Goal: Transaction & Acquisition: Purchase product/service

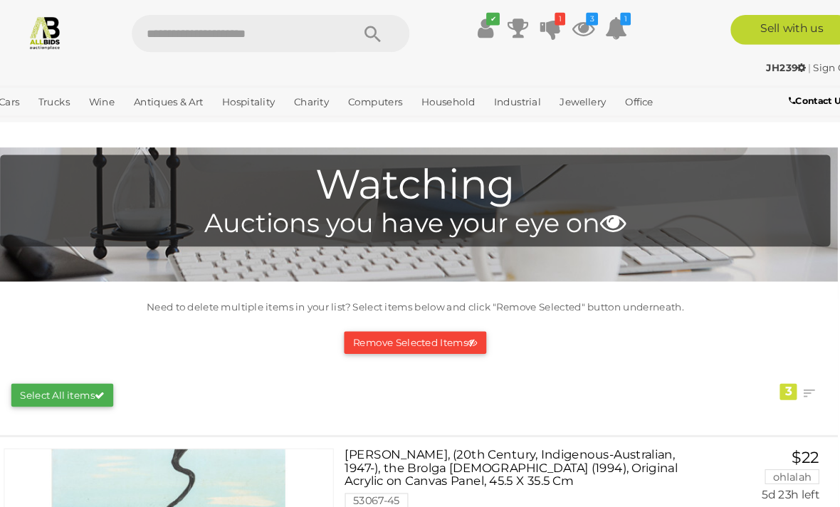
click at [596, 23] on icon at bounding box center [606, 27] width 21 height 26
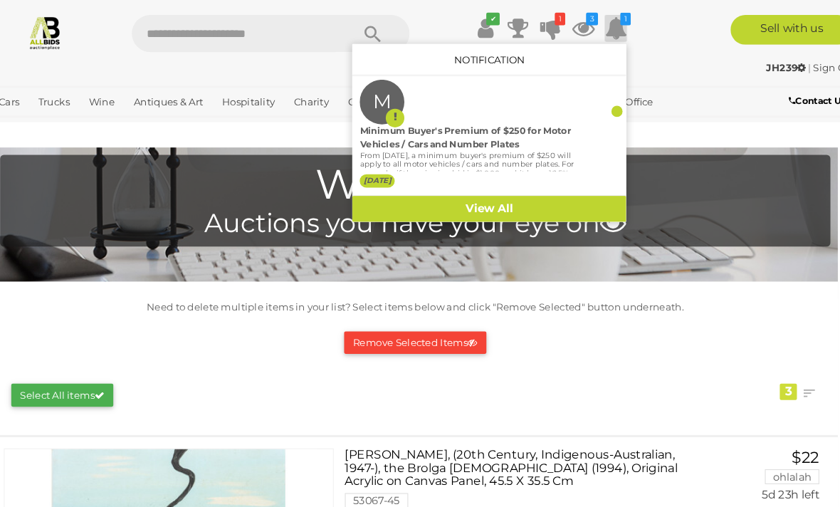
click at [653, 84] on div "Cars Closing on Weekdays View All Cars Auctions Trucks" at bounding box center [350, 99] width 700 height 35
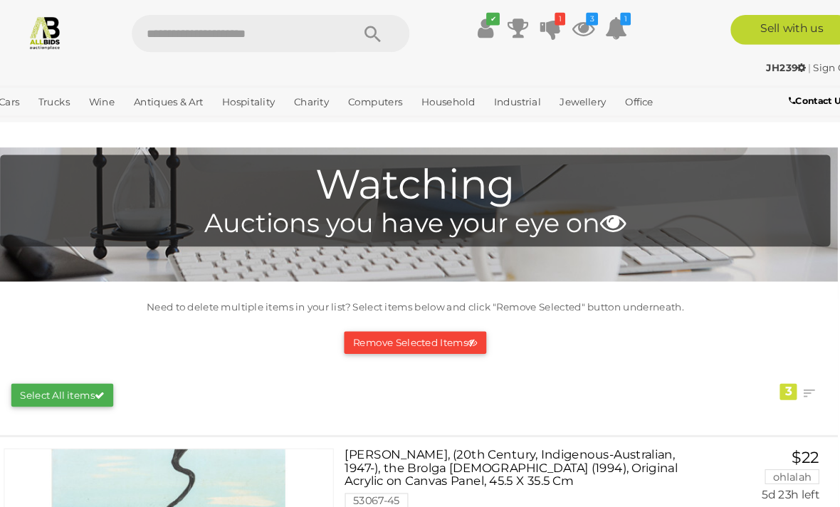
click at [565, 27] on icon at bounding box center [575, 27] width 21 height 26
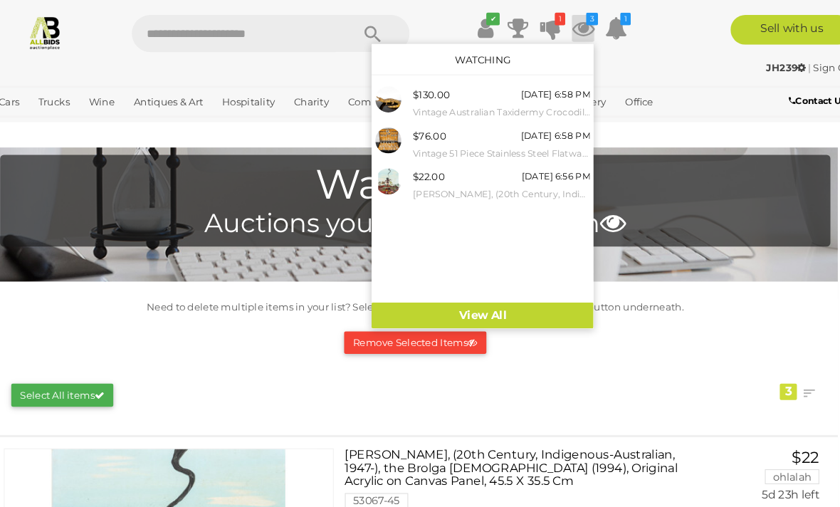
click at [492, 103] on small "Vintage Australian Taxidermy Crocodile Figure" at bounding box center [497, 108] width 170 height 16
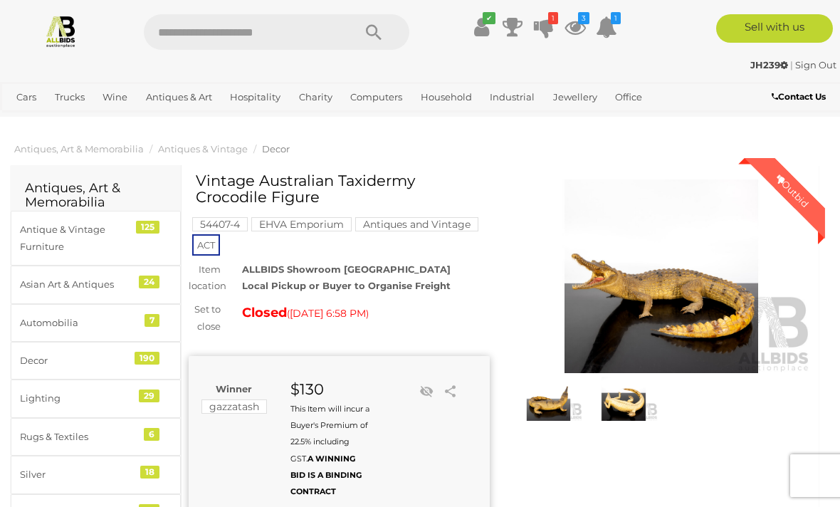
click at [490, 26] on link "✔" at bounding box center [481, 27] width 21 height 26
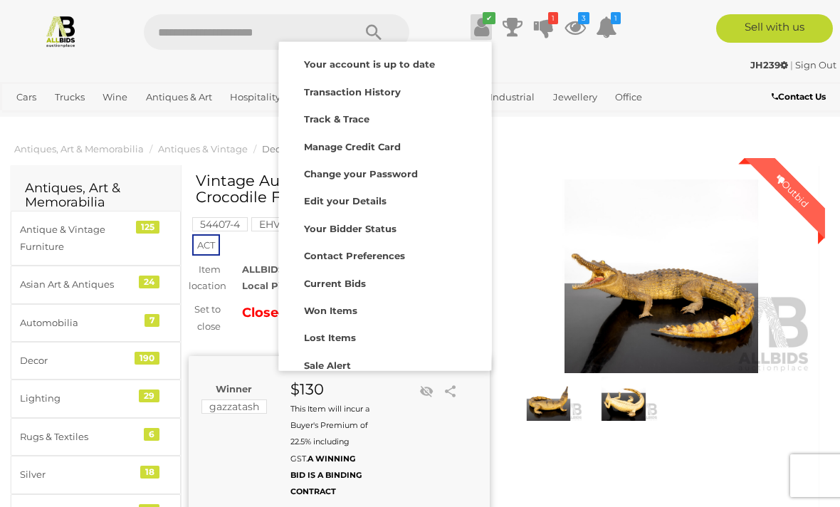
click at [569, 170] on div at bounding box center [420, 253] width 840 height 507
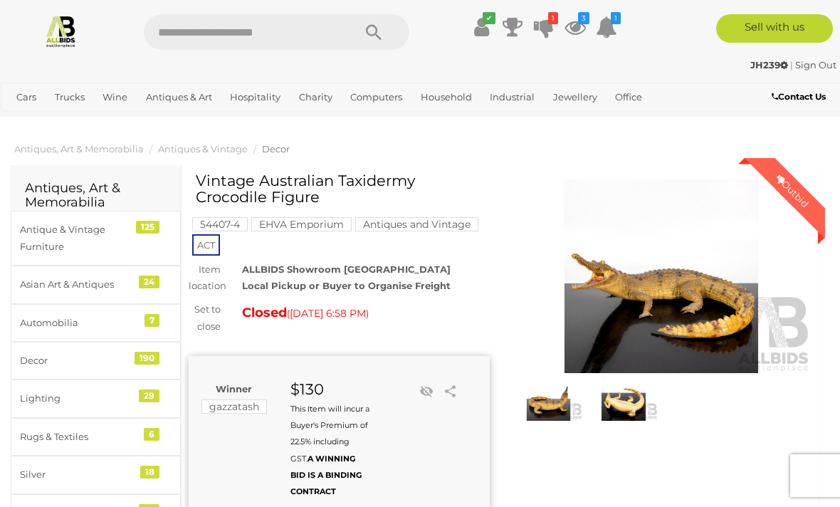
click at [557, 21] on icon "1" at bounding box center [553, 18] width 10 height 12
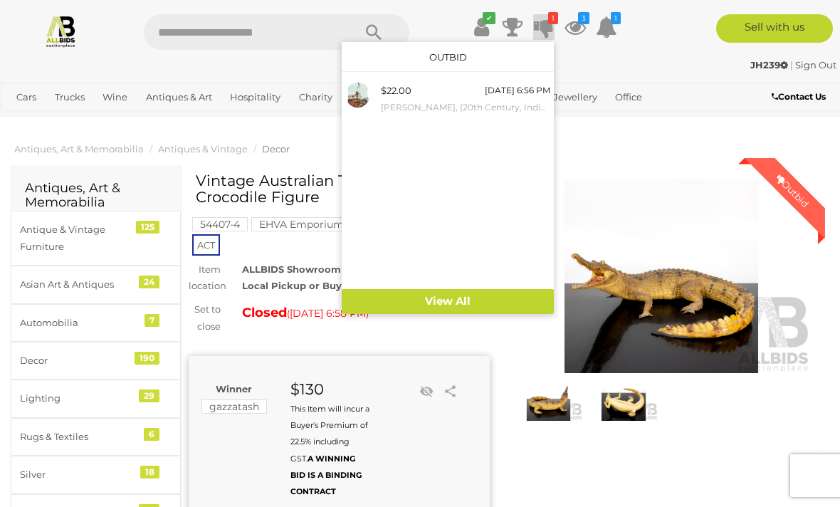
click at [496, 100] on small "[PERSON_NAME], (20th Century, Indigenous-Australian, 1947-), the Brolga [DEMOGR…" at bounding box center [466, 108] width 170 height 16
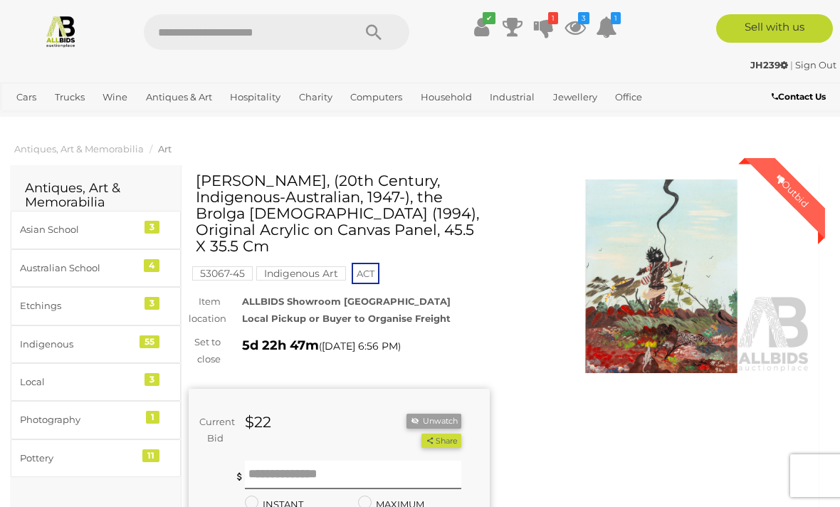
click at [541, 30] on icon at bounding box center [544, 27] width 20 height 26
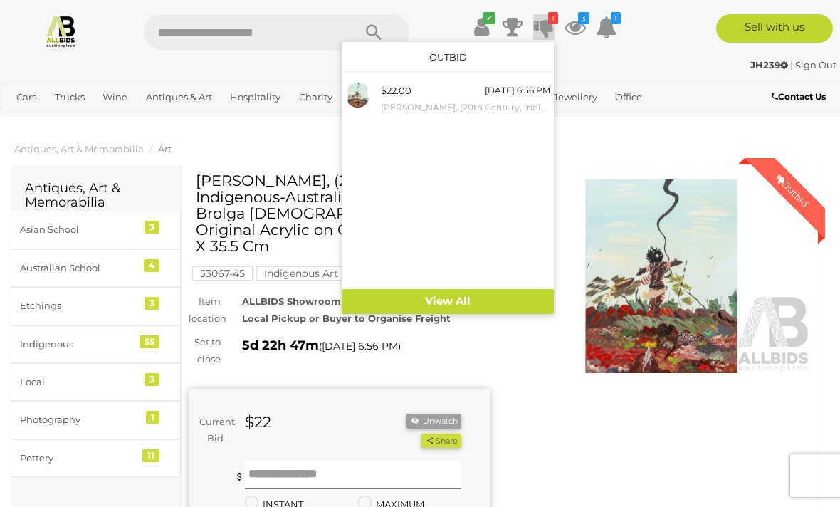
click at [462, 306] on link "View All" at bounding box center [448, 301] width 212 height 25
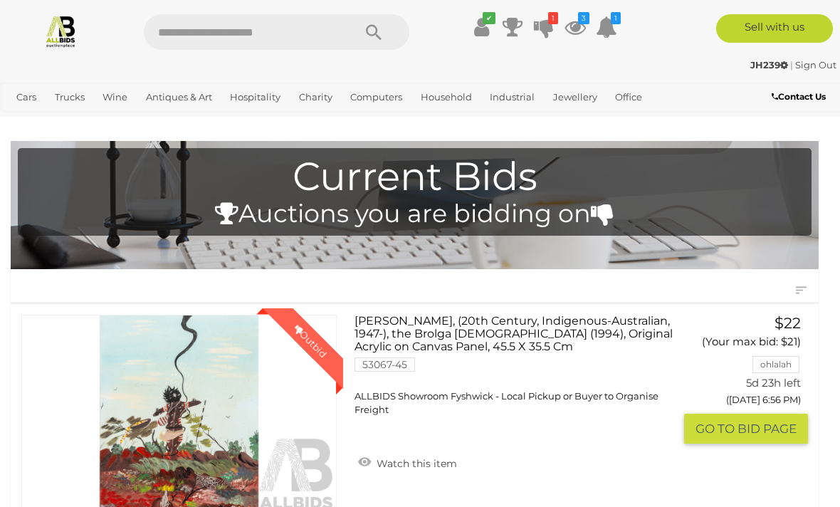
click at [491, 25] on link "✔" at bounding box center [481, 27] width 21 height 26
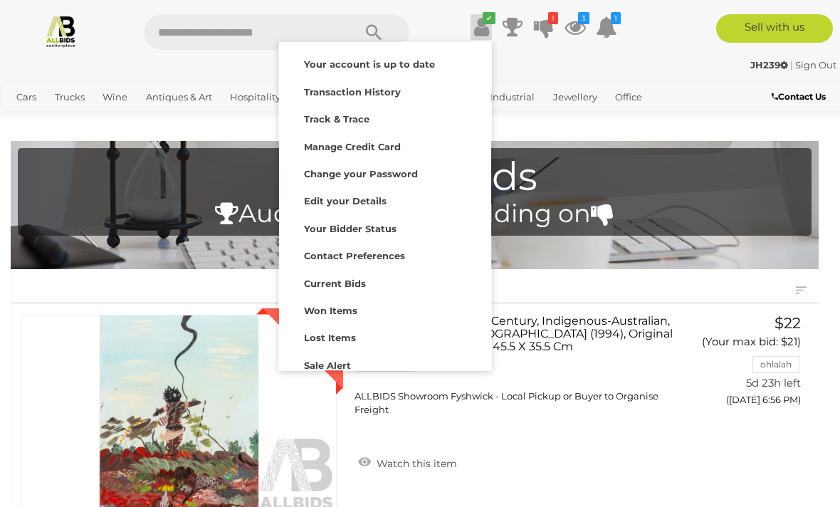
click at [375, 384] on div "Watching" at bounding box center [385, 391] width 205 height 20
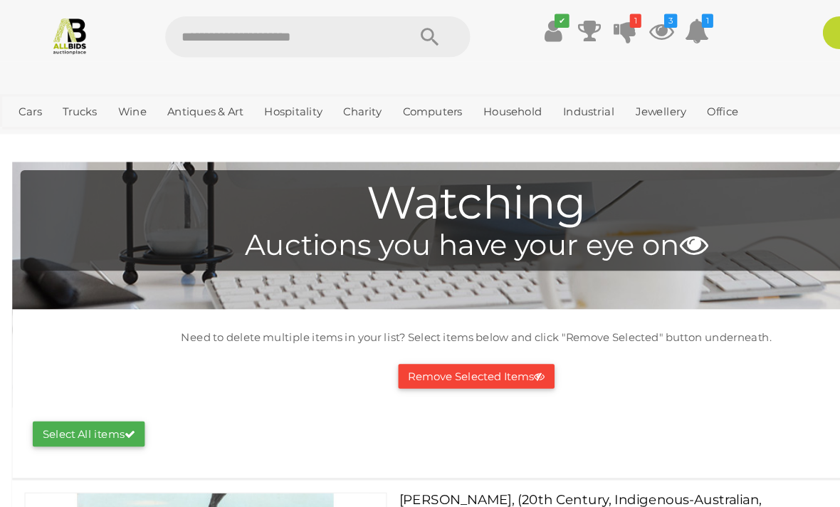
click at [0, 0] on link "View All Antiques & Art Auctions" at bounding box center [0, 0] width 0 height 0
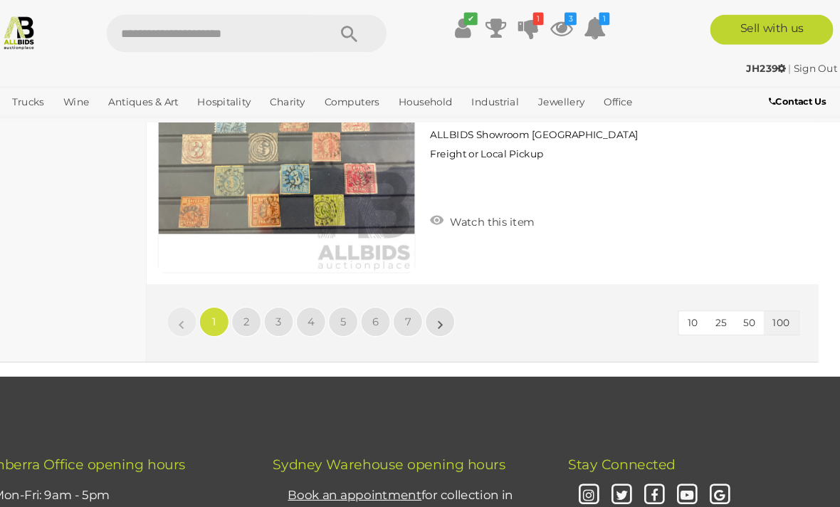
scroll to position [27162, 0]
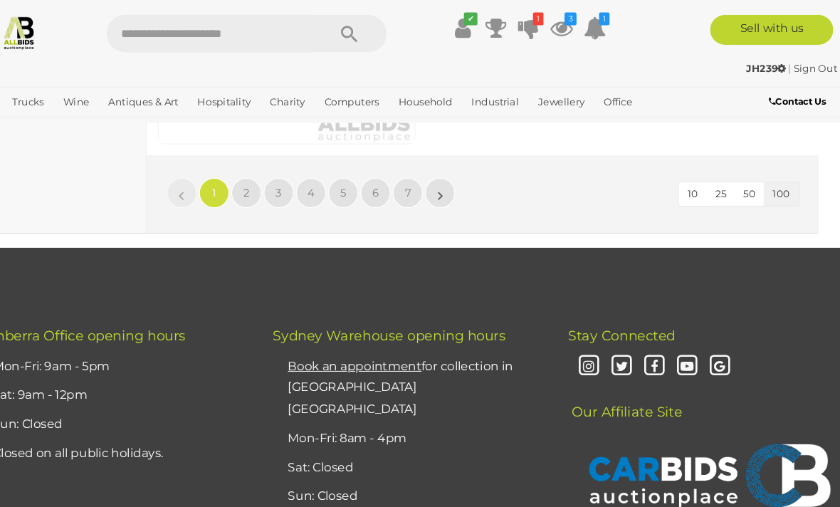
click at [273, 177] on span "2" at bounding box center [276, 183] width 6 height 13
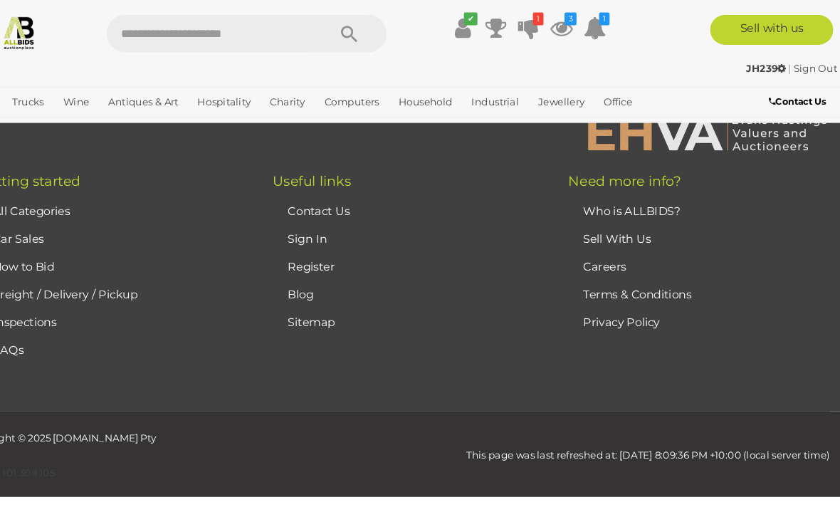
scroll to position [349, 0]
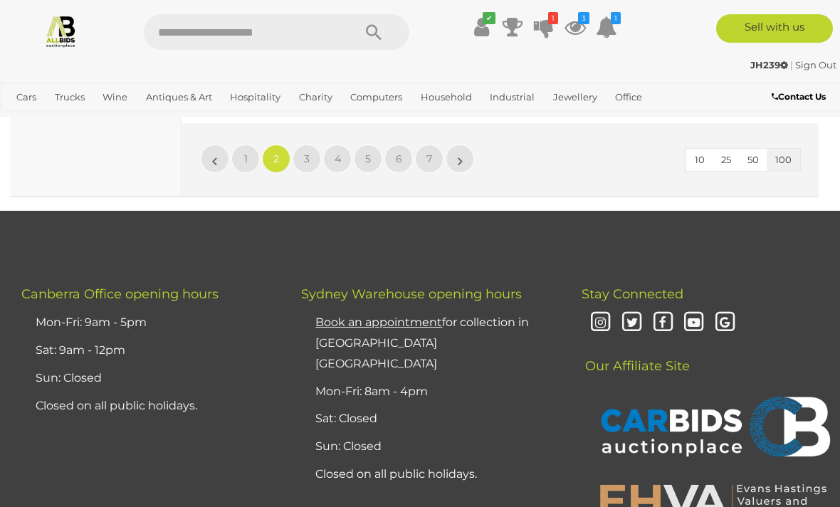
scroll to position [27095, 0]
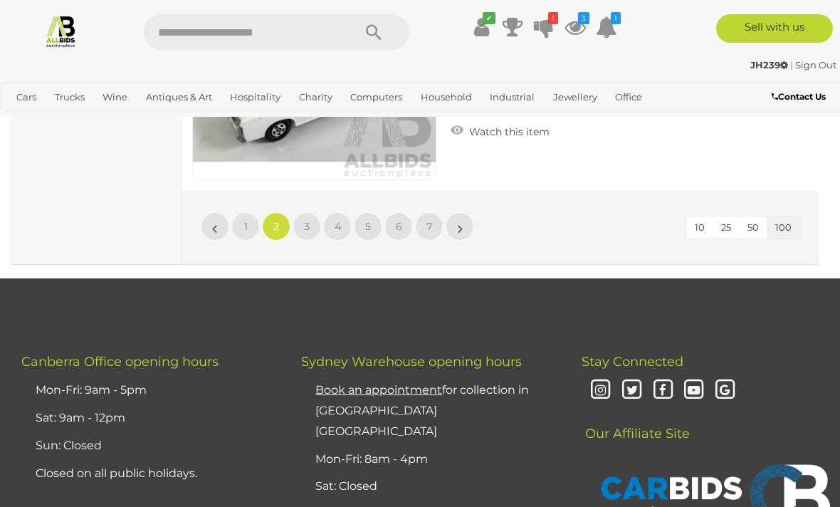
click at [301, 212] on link "3" at bounding box center [307, 226] width 28 height 28
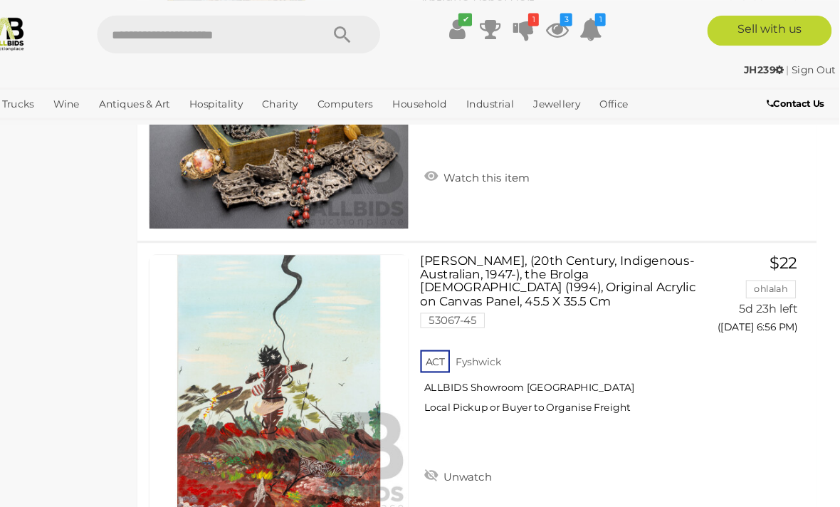
scroll to position [20349, 0]
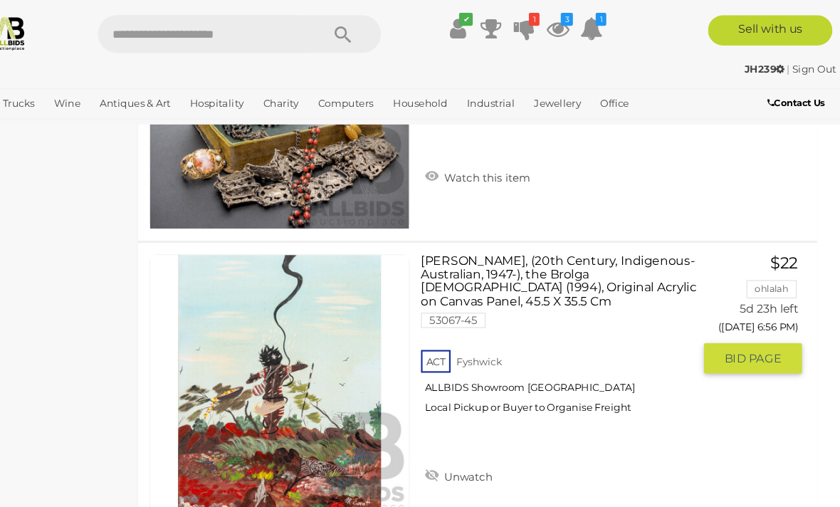
click at [536, 250] on link "[PERSON_NAME], (20th Century, Indigenous-Australian, 1947-), the Brolga [DEMOGR…" at bounding box center [580, 319] width 244 height 161
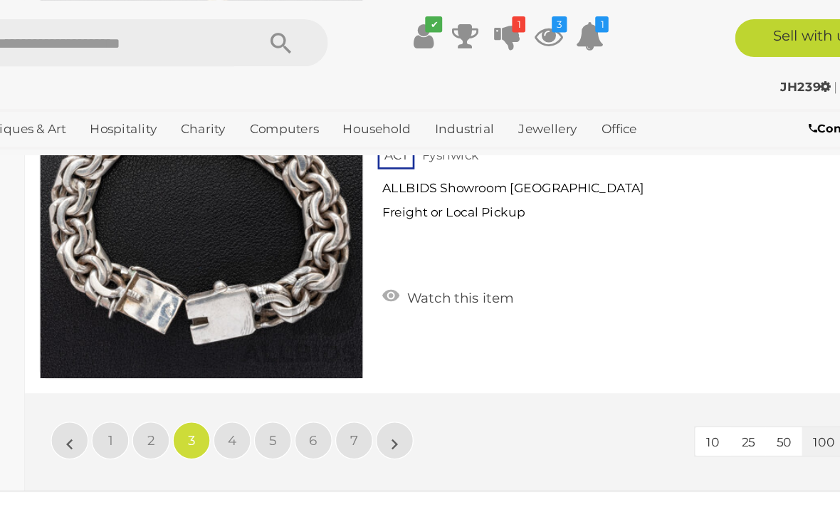
scroll to position [26951, 0]
